Goal: Information Seeking & Learning: Learn about a topic

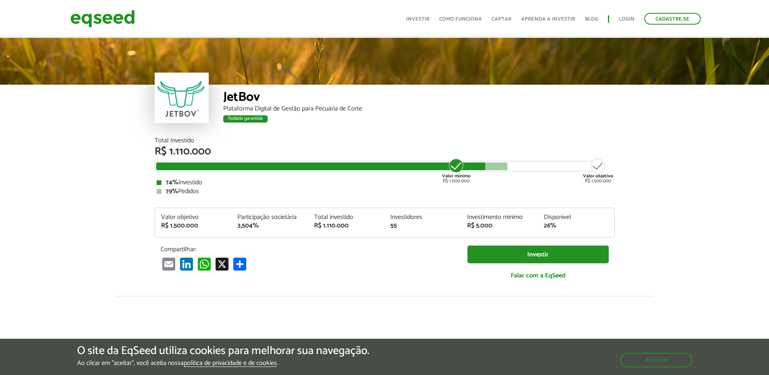
scroll to position [1002, 0]
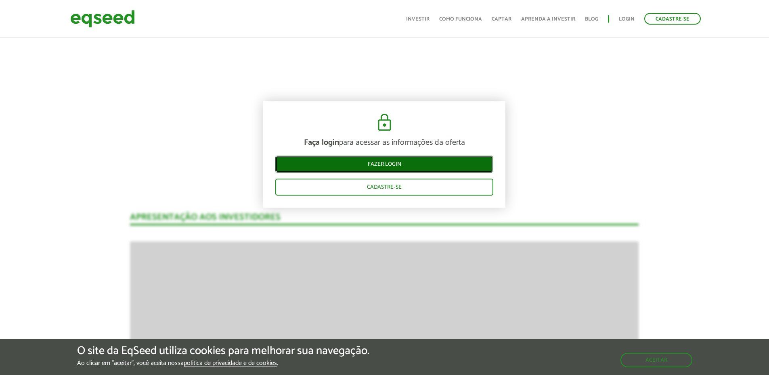
click at [379, 165] on link "Fazer login" at bounding box center [384, 164] width 218 height 17
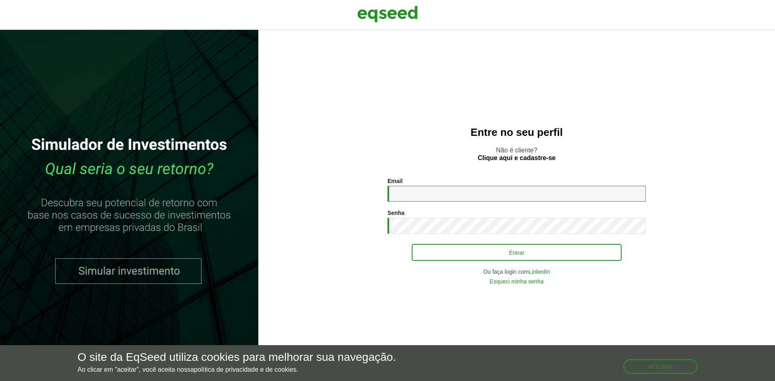
type input "**********"
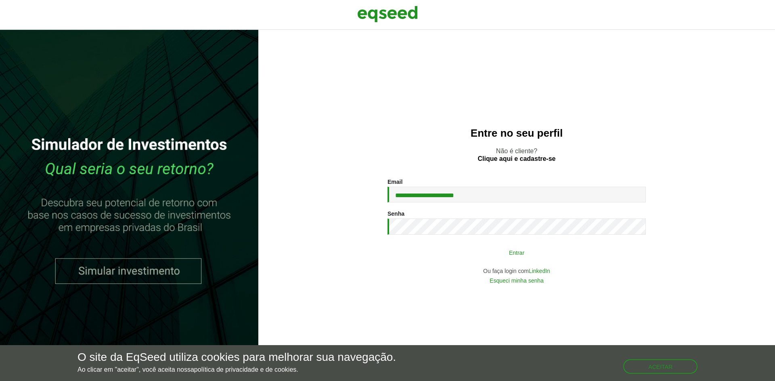
click at [514, 252] on button "Entrar" at bounding box center [517, 252] width 210 height 15
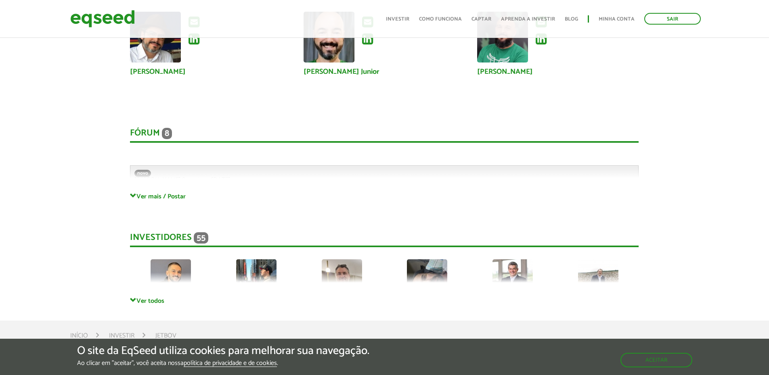
scroll to position [2171, 0]
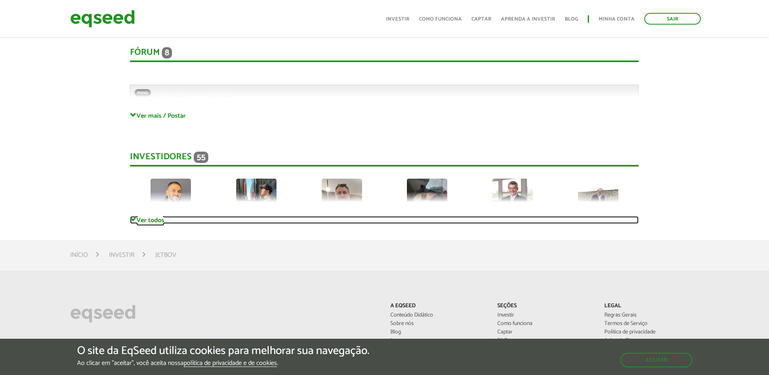
click at [155, 223] on link "Ver todos" at bounding box center [384, 220] width 509 height 8
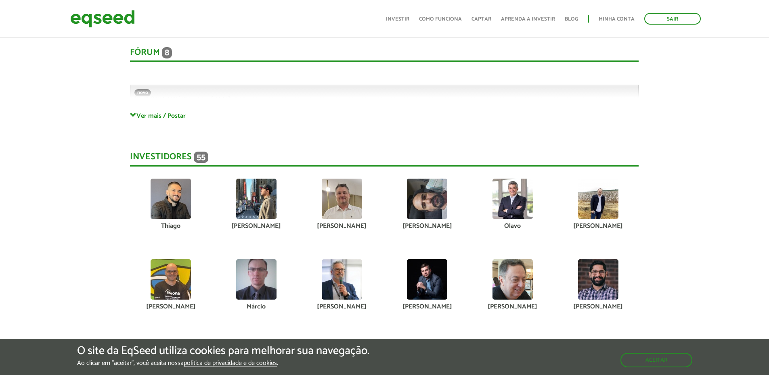
scroll to position [2252, 0]
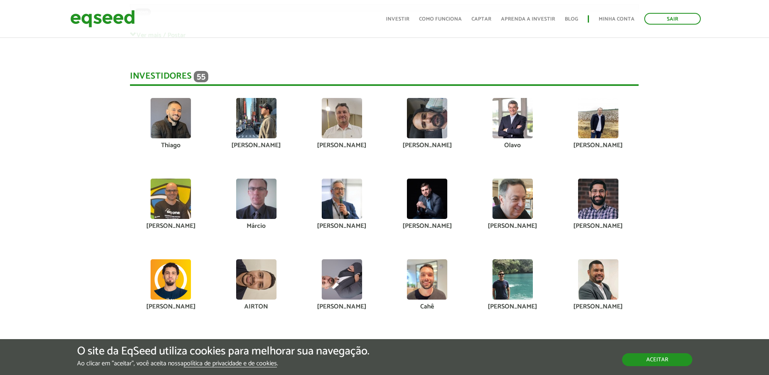
click at [661, 357] on button "Aceitar" at bounding box center [657, 360] width 70 height 13
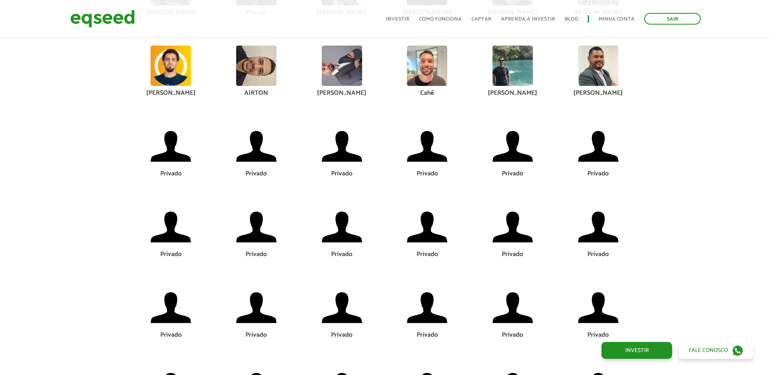
scroll to position [2494, 0]
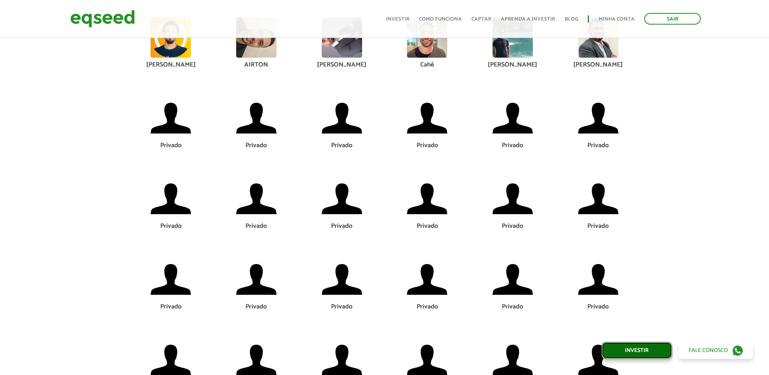
click at [638, 348] on link "Investir" at bounding box center [636, 350] width 71 height 17
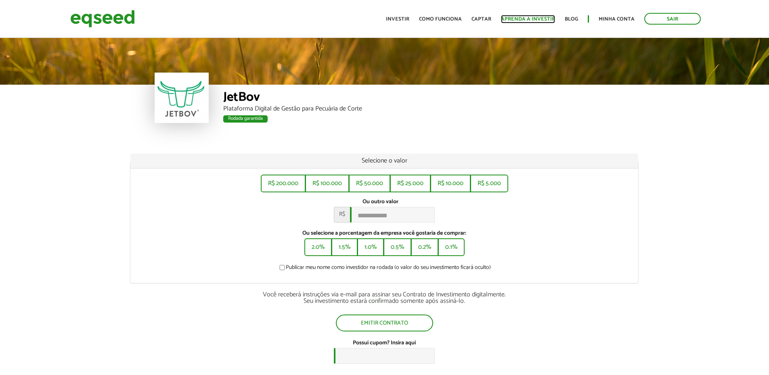
click at [528, 17] on link "Aprenda a investir" at bounding box center [528, 19] width 54 height 5
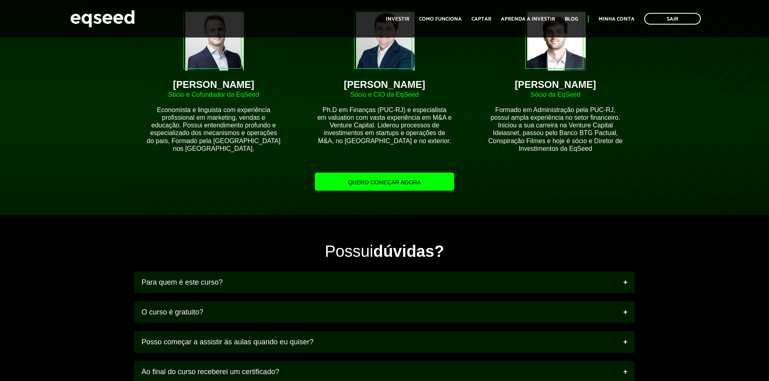
scroll to position [807, 0]
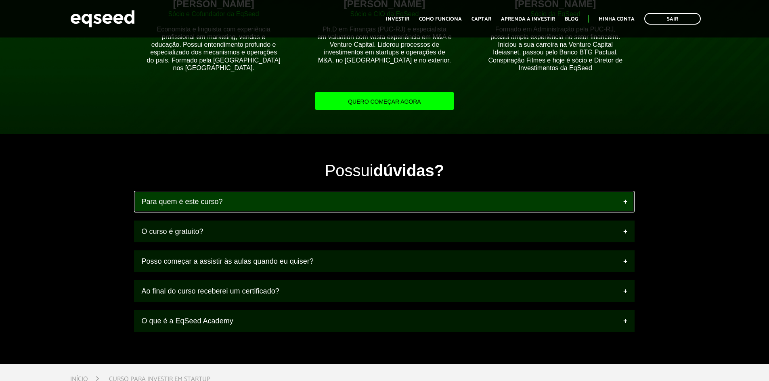
click at [625, 201] on link "Para quem é este curso?" at bounding box center [384, 202] width 501 height 22
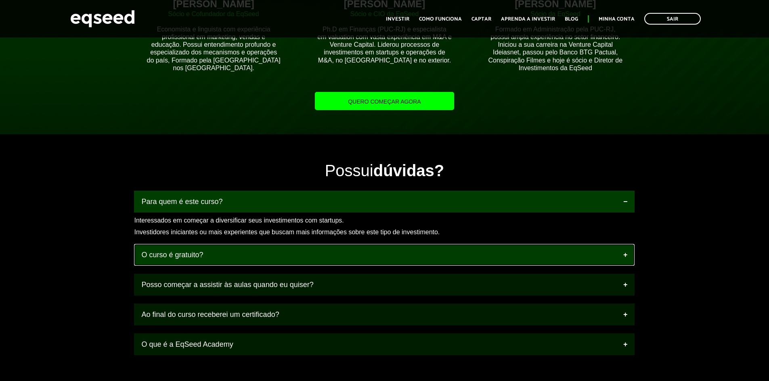
click at [625, 254] on link "O curso é gratuito?" at bounding box center [384, 255] width 501 height 22
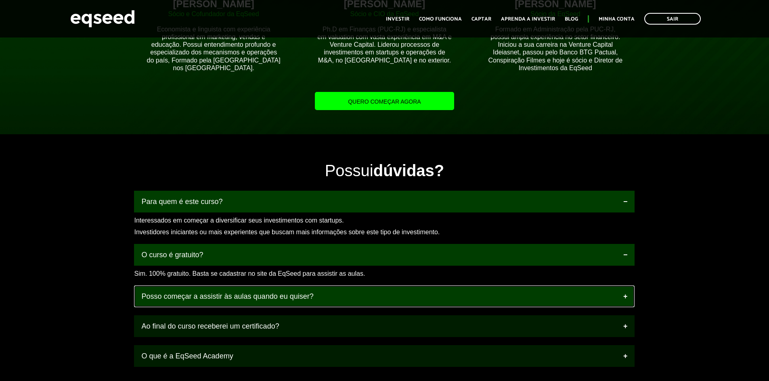
click at [627, 295] on link "Posso começar a assistir às aulas quando eu quiser?" at bounding box center [384, 297] width 501 height 22
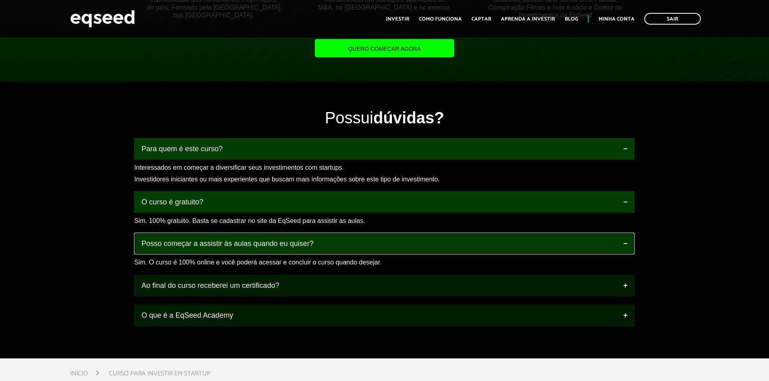
scroll to position [888, 0]
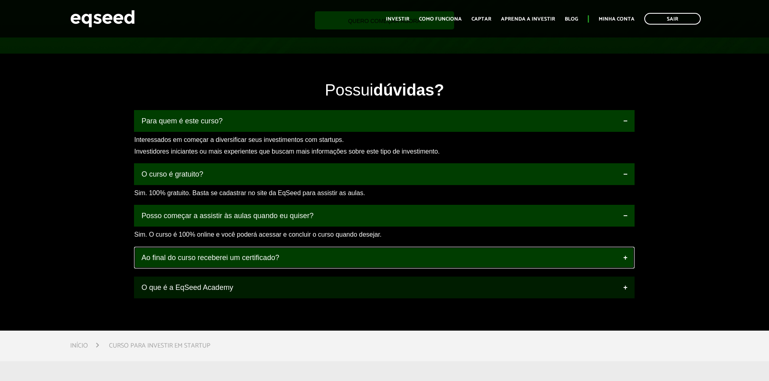
click at [624, 263] on link "Ao final do curso receberei um certificado?" at bounding box center [384, 258] width 501 height 22
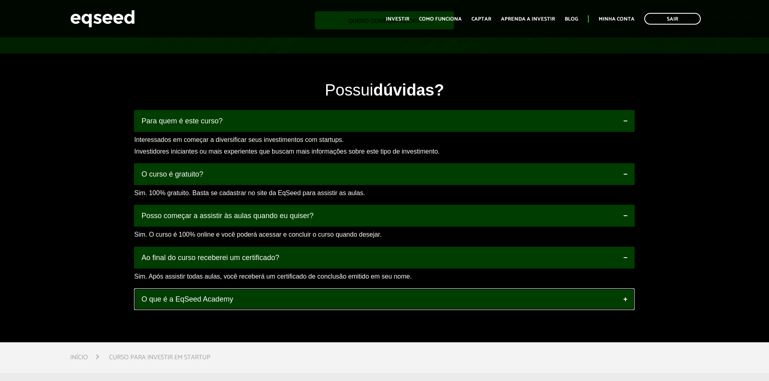
click at [620, 298] on link "O que é a EqSeed Academy" at bounding box center [384, 300] width 501 height 22
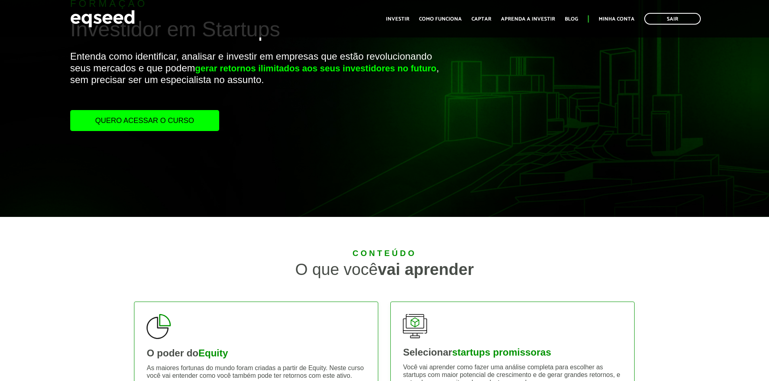
scroll to position [0, 0]
